Goal: Task Accomplishment & Management: Use online tool/utility

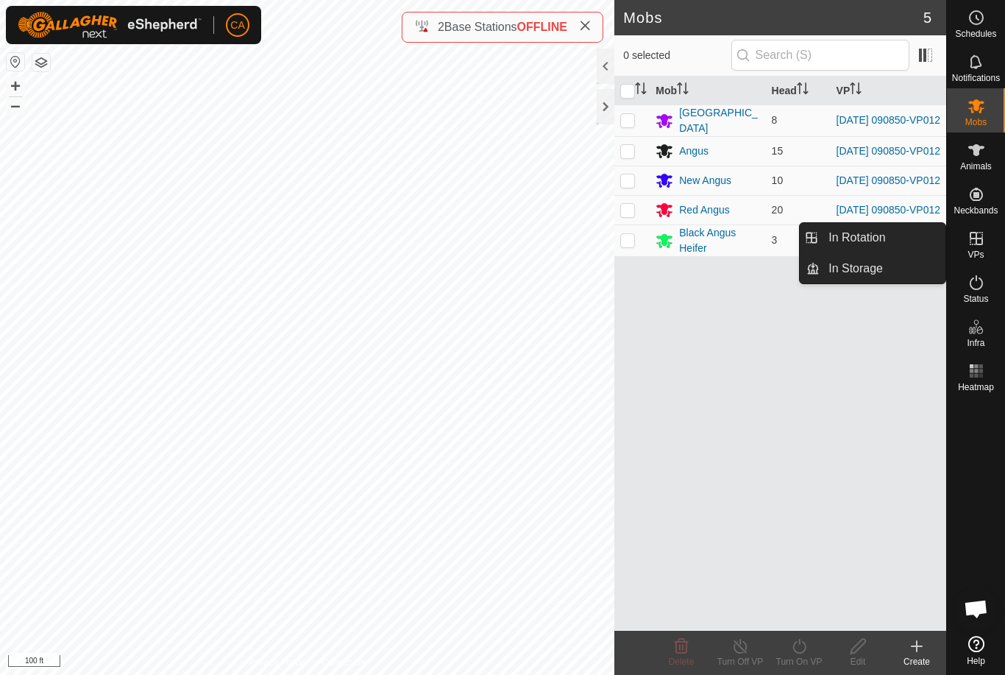
click at [875, 242] on span "In Rotation" at bounding box center [857, 238] width 57 height 18
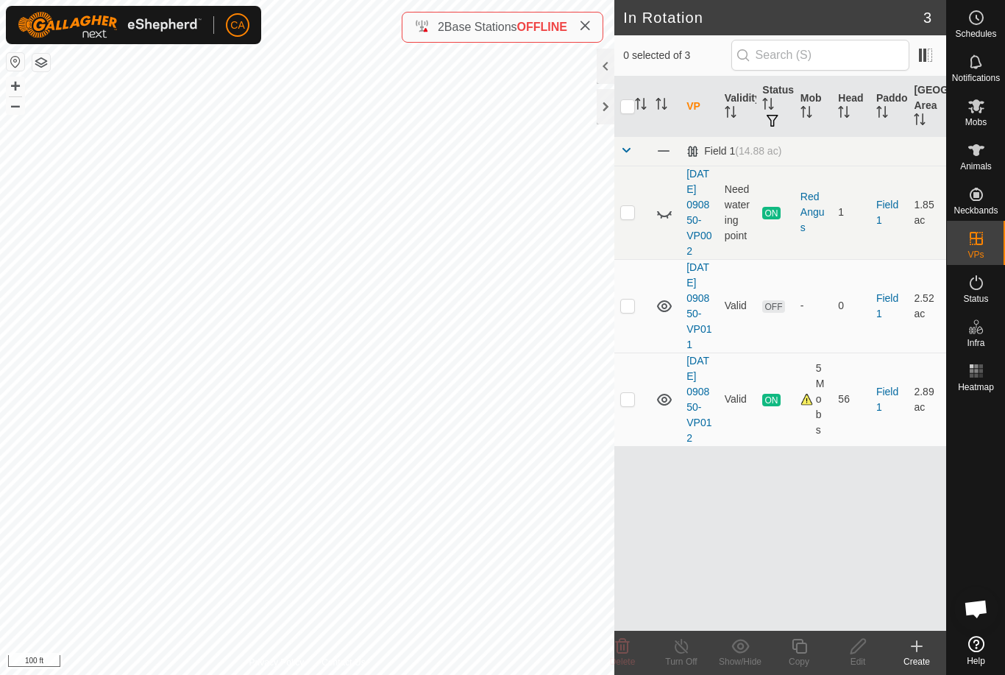
click at [638, 336] on td at bounding box center [632, 305] width 35 height 93
click at [636, 655] on div "Delete" at bounding box center [622, 661] width 59 height 13
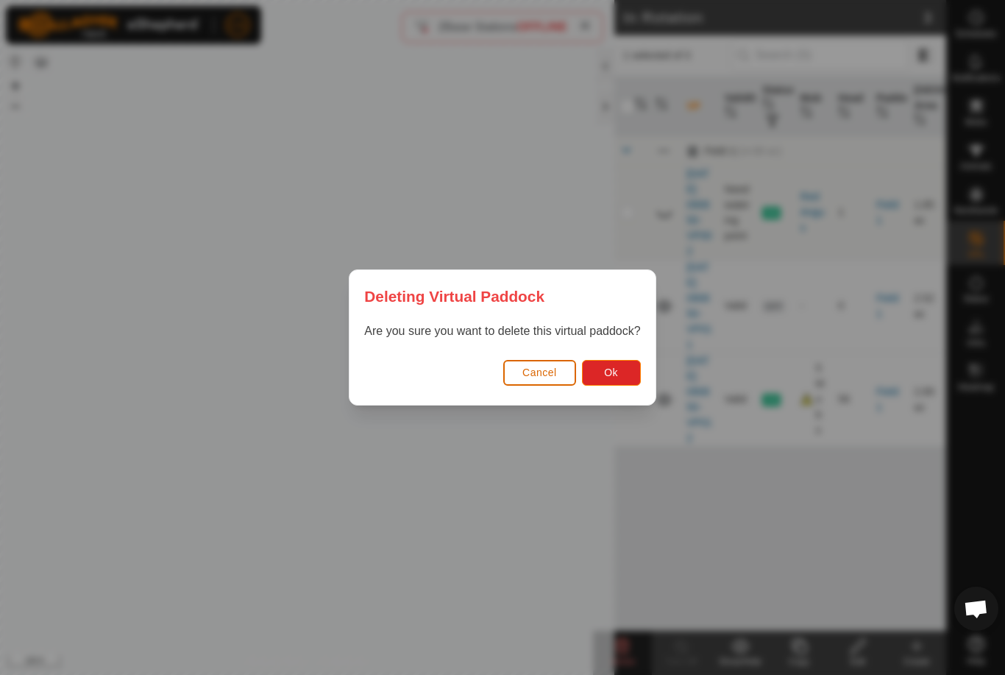
click at [615, 375] on span "Ok" at bounding box center [611, 372] width 14 height 12
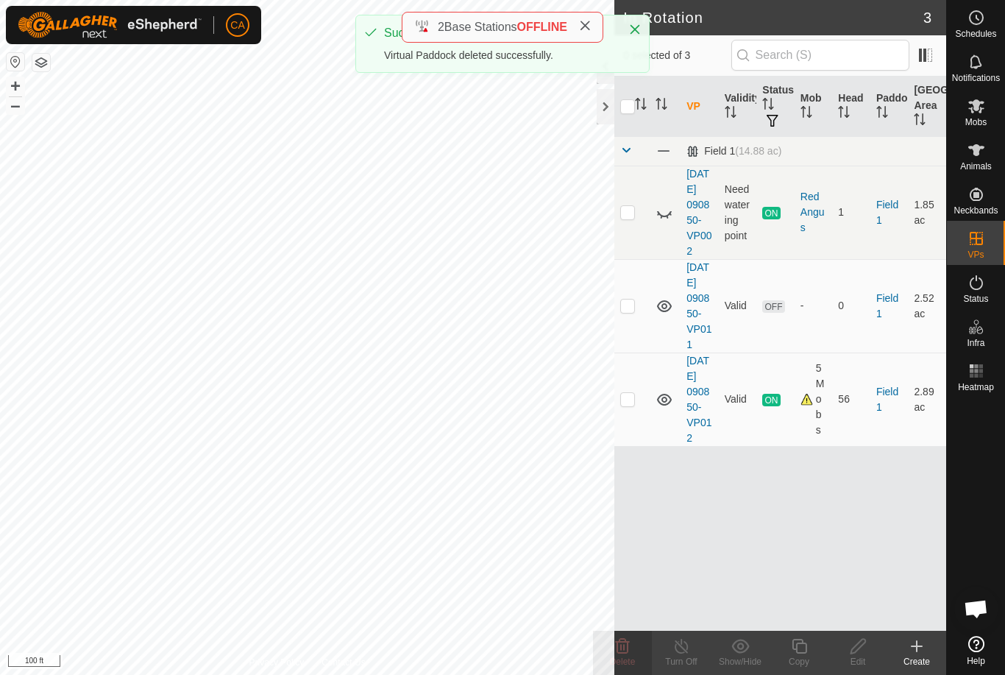
checkbox input "false"
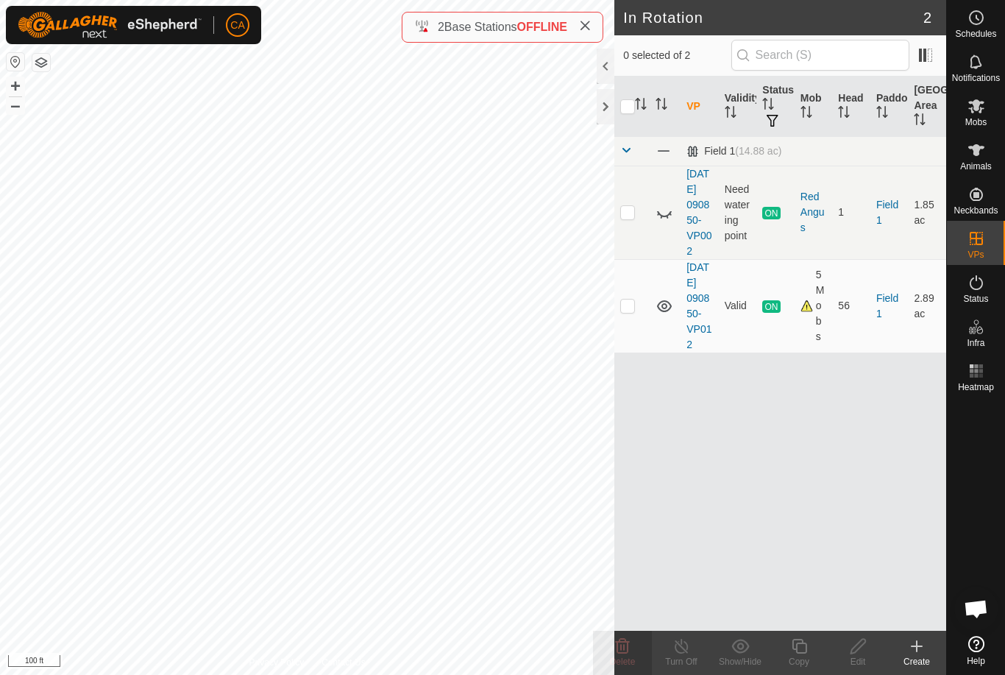
click at [586, 26] on icon at bounding box center [585, 26] width 12 height 12
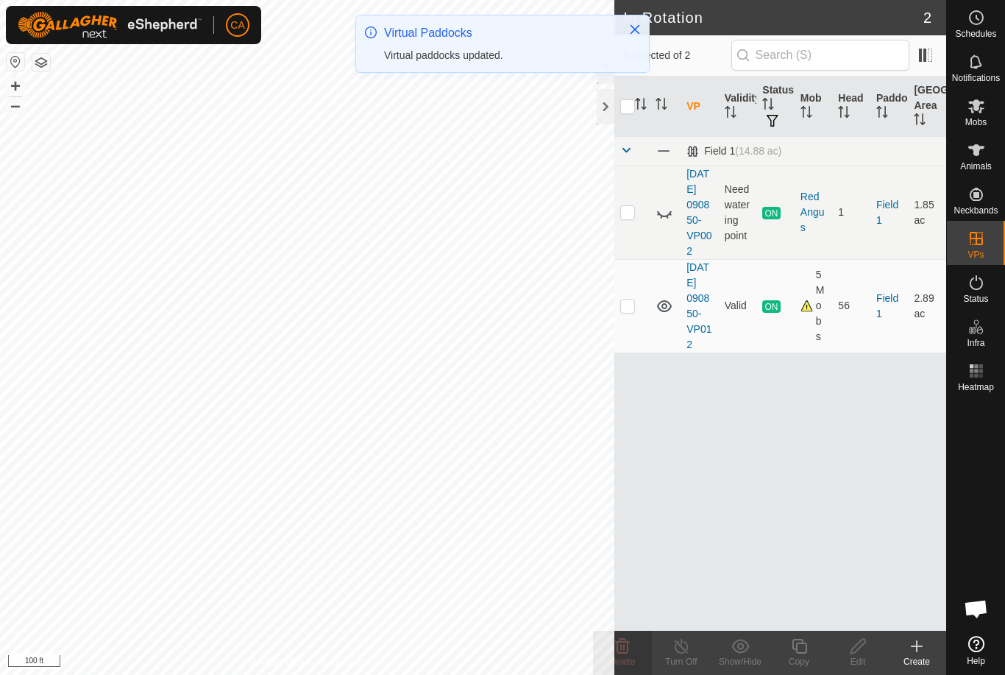
click at [636, 26] on icon "Close" at bounding box center [635, 30] width 12 height 12
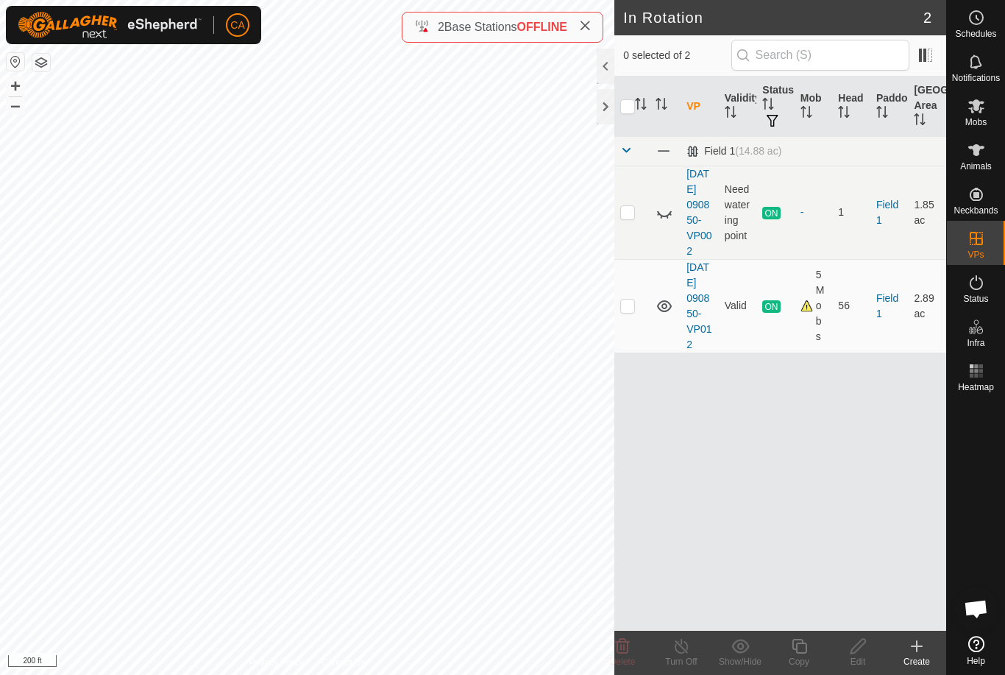
click at [925, 660] on div "Create" at bounding box center [917, 661] width 59 height 13
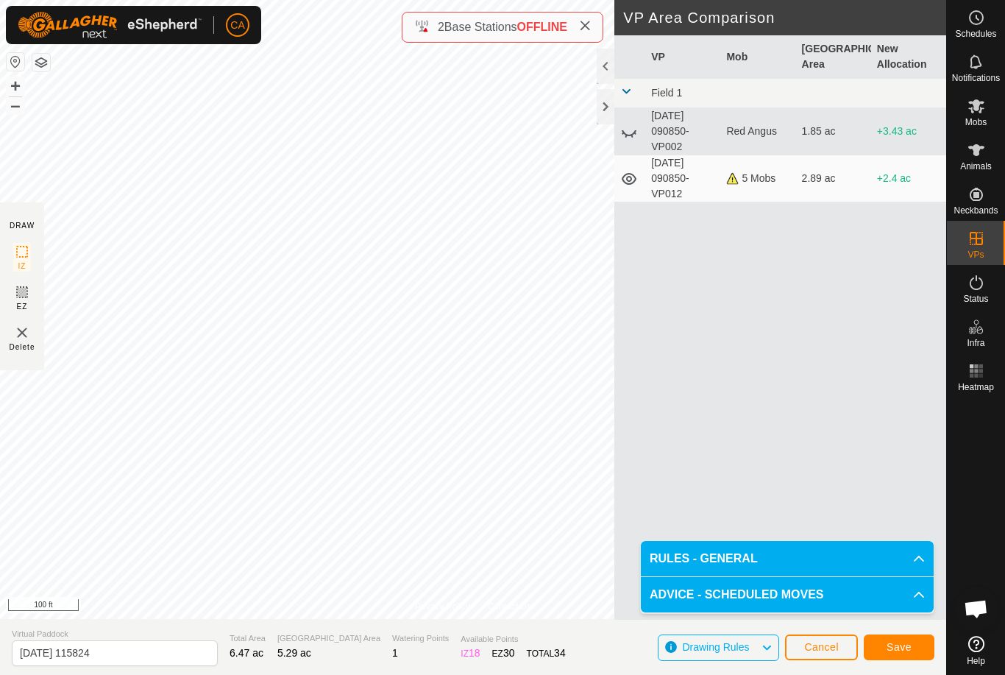
click at [907, 649] on span "Save" at bounding box center [899, 647] width 25 height 12
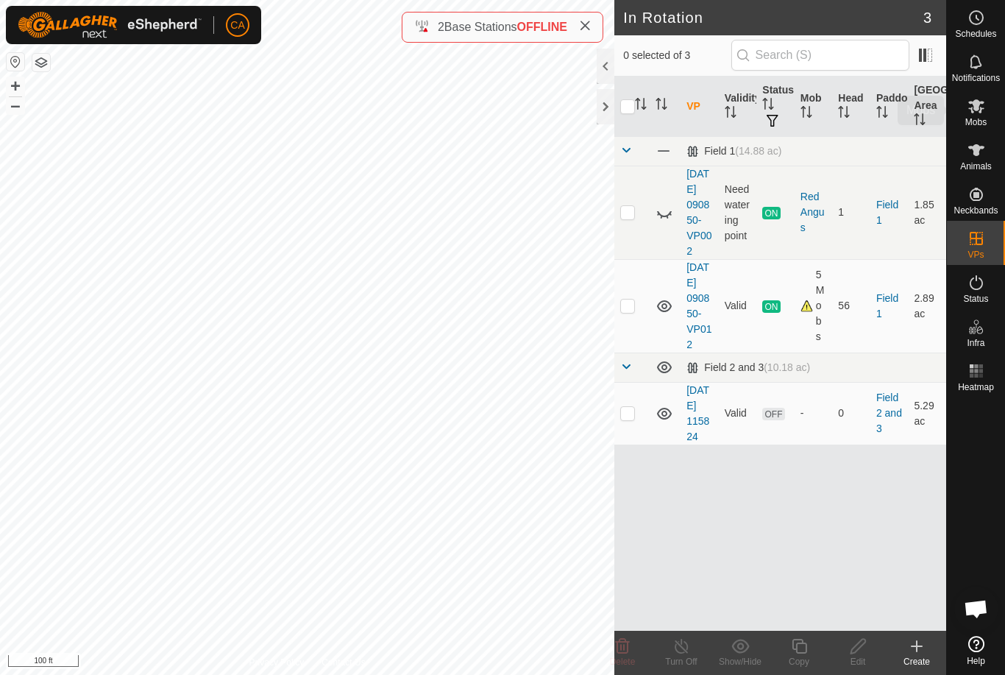
click at [984, 111] on icon at bounding box center [977, 106] width 18 height 18
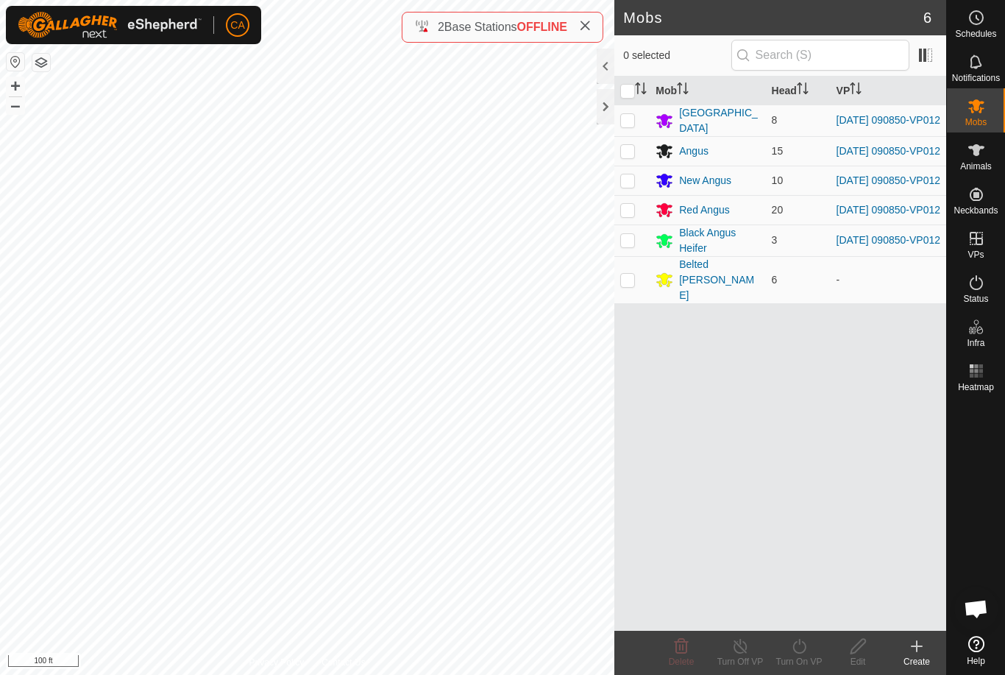
click at [629, 285] on td at bounding box center [632, 279] width 35 height 47
checkbox input "true"
click at [815, 648] on turn-on-svg-icon at bounding box center [799, 646] width 59 height 18
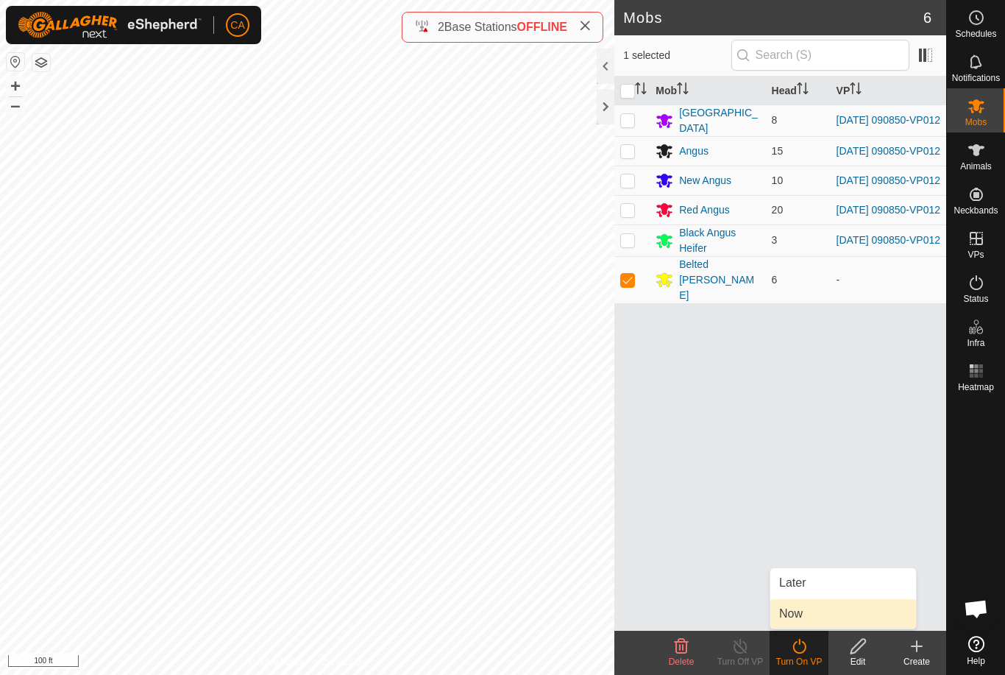
click at [831, 620] on link "Now" at bounding box center [844, 613] width 146 height 29
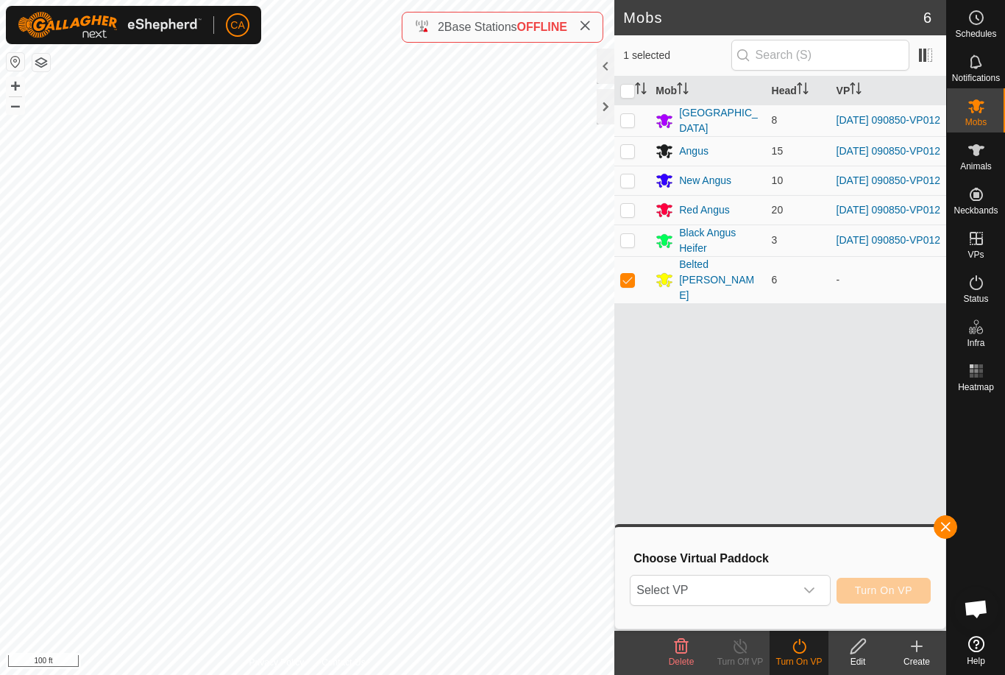
click at [787, 586] on span "Select VP" at bounding box center [712, 590] width 163 height 29
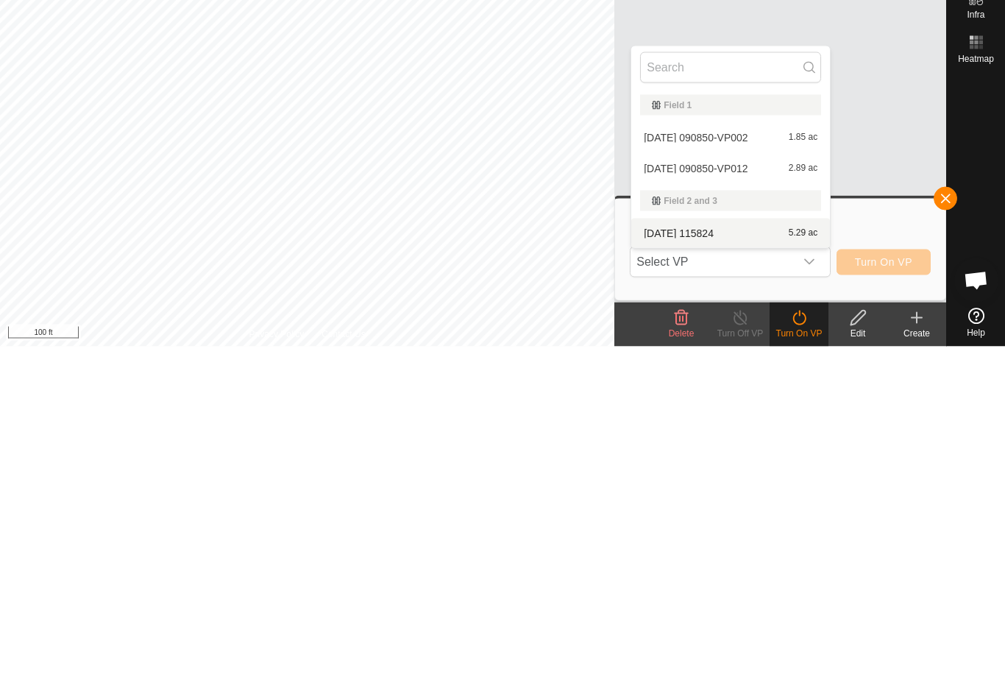
click at [714, 556] on span "2025-09-16 115824" at bounding box center [679, 561] width 70 height 10
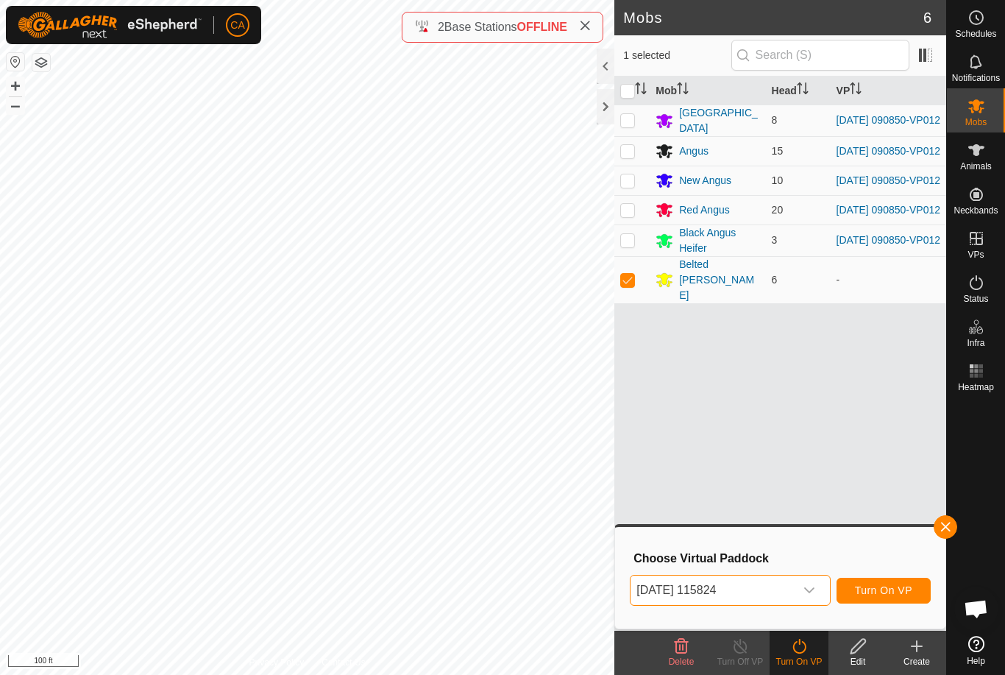
click at [876, 601] on button "Turn On VP" at bounding box center [884, 591] width 94 height 26
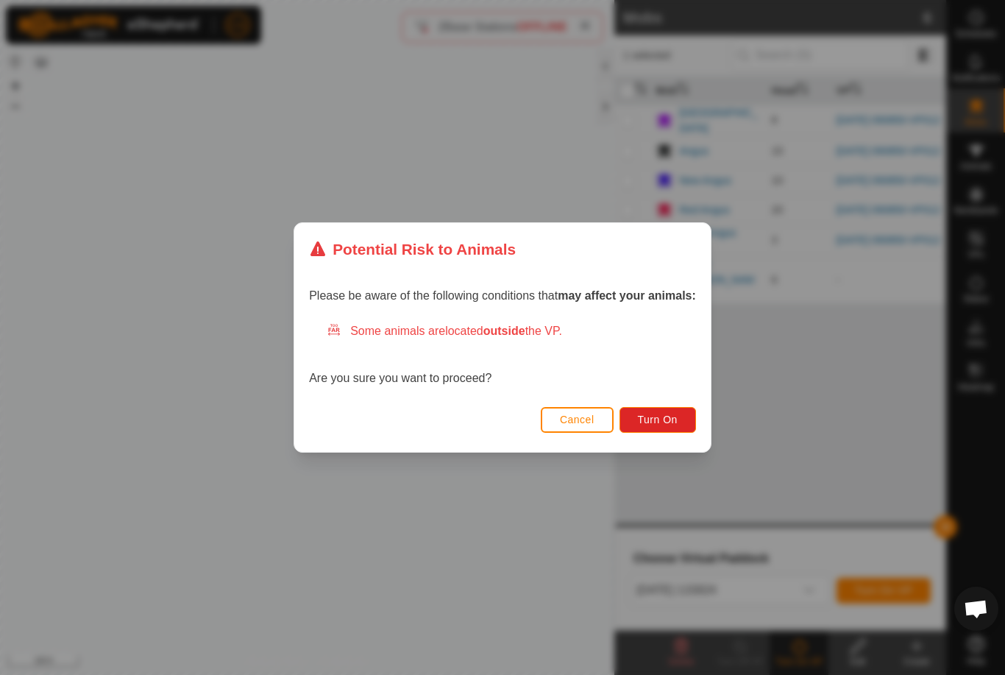
click at [676, 429] on button "Turn On" at bounding box center [658, 420] width 77 height 26
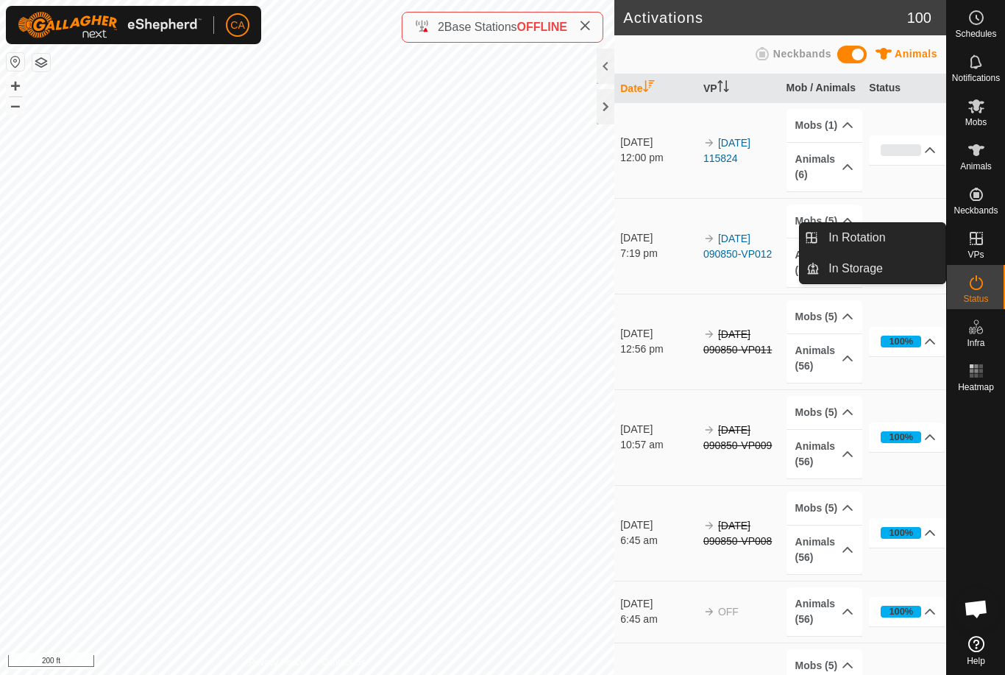
click at [890, 275] on link "In Storage" at bounding box center [883, 268] width 126 height 29
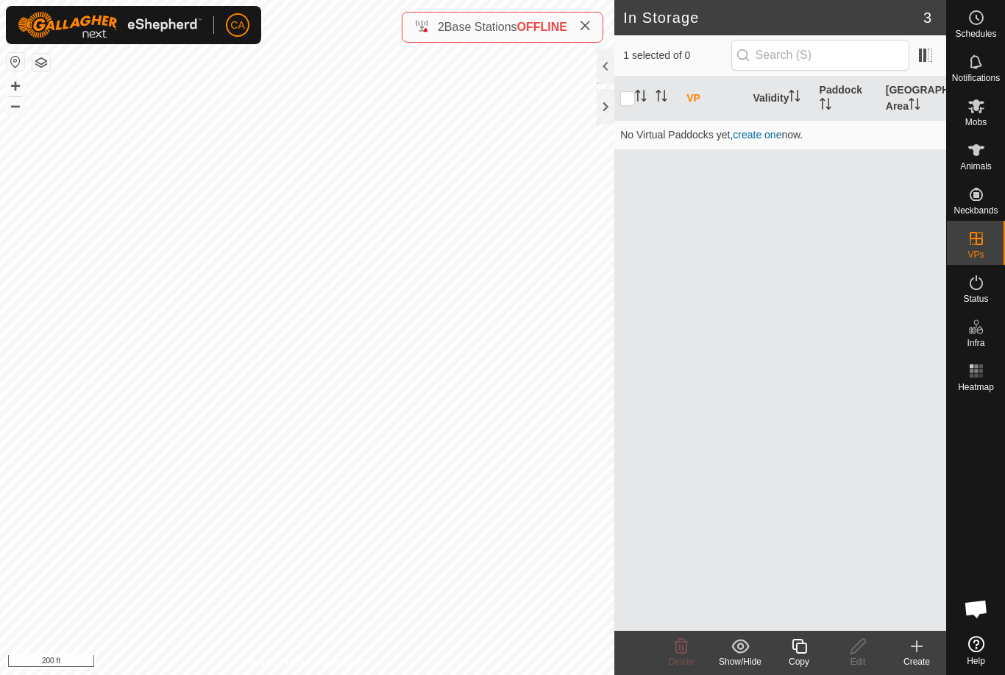
click at [642, 97] on icon "Activate to sort" at bounding box center [641, 96] width 12 height 12
click at [598, 119] on div at bounding box center [606, 106] width 18 height 35
click at [985, 118] on span "Mobs" at bounding box center [976, 122] width 21 height 9
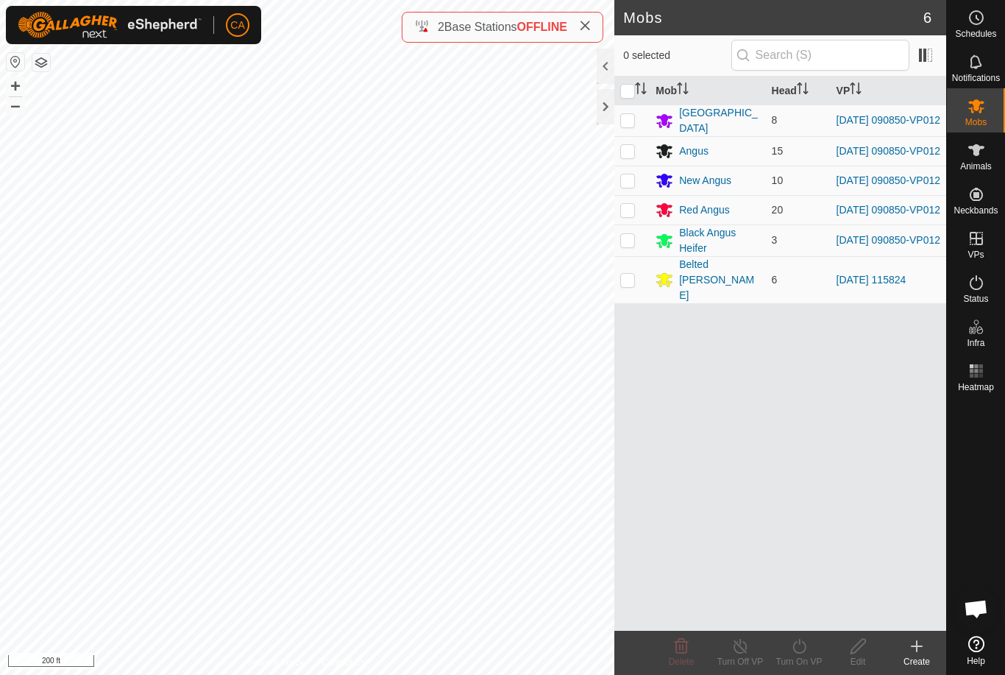
click at [585, 21] on icon at bounding box center [585, 26] width 12 height 12
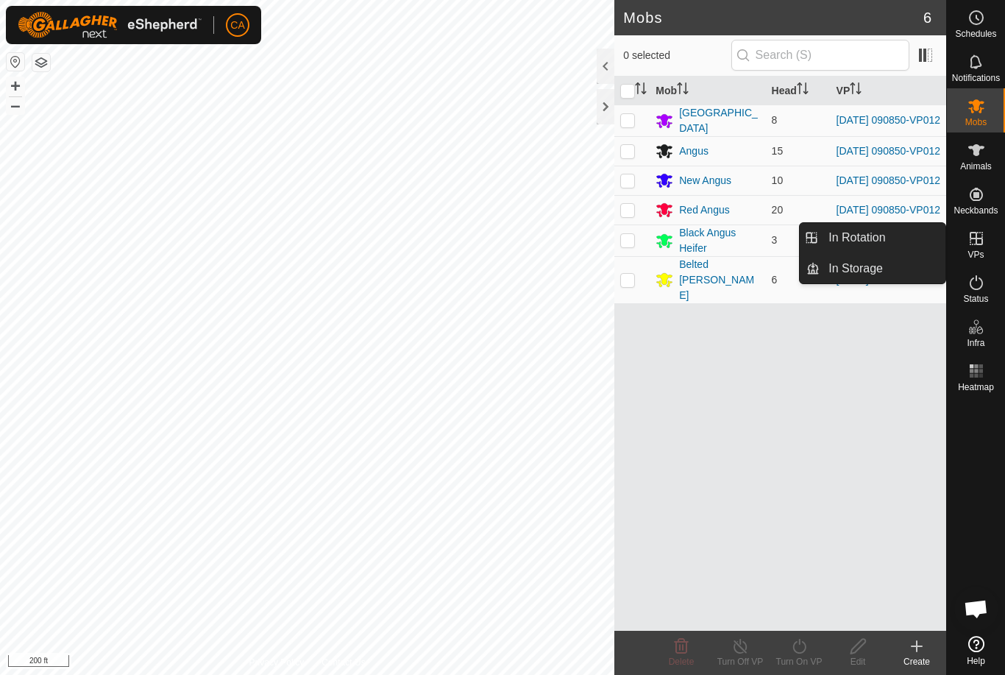
click at [887, 242] on link "In Rotation" at bounding box center [883, 237] width 126 height 29
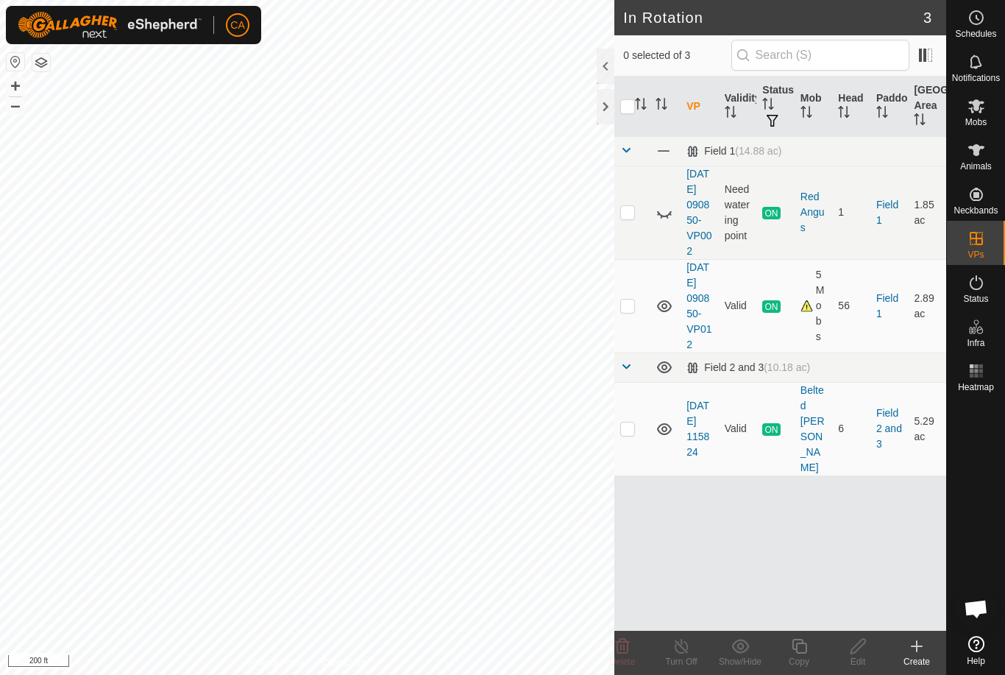
click at [638, 449] on td at bounding box center [632, 428] width 35 height 93
checkbox input "true"
click at [679, 650] on icon at bounding box center [682, 646] width 18 height 18
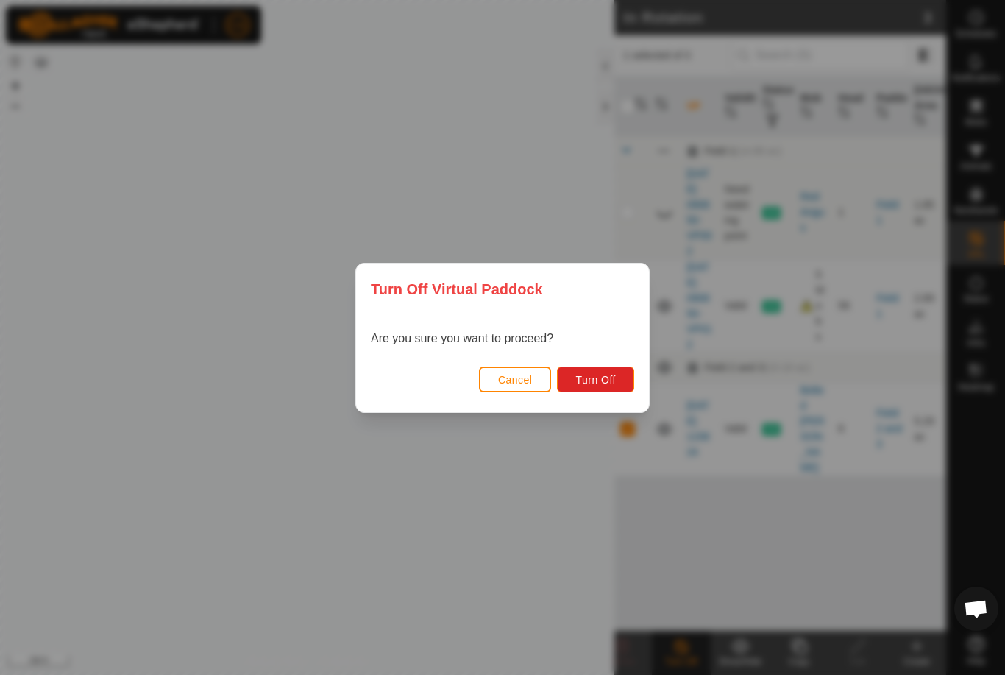
click at [627, 391] on button "Turn Off" at bounding box center [595, 379] width 77 height 26
